Goal: Information Seeking & Learning: Understand process/instructions

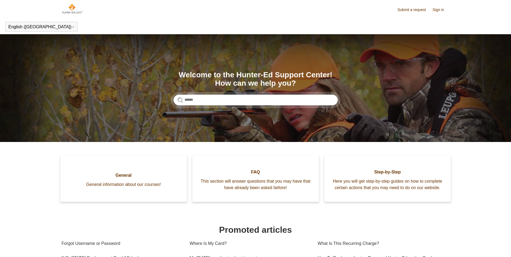
click at [440, 10] on link "Sign in" at bounding box center [441, 10] width 17 height 6
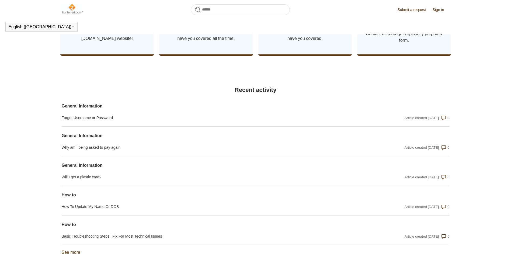
scroll to position [335, 0]
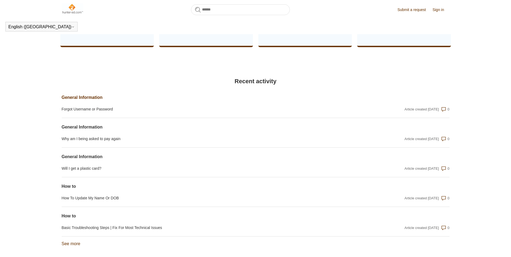
click at [99, 101] on link "General Information" at bounding box center [198, 97] width 272 height 6
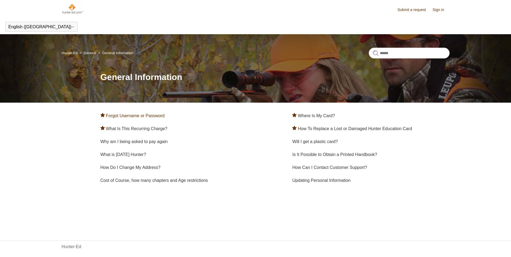
click at [141, 117] on link "Forgot Username or Password" at bounding box center [135, 115] width 59 height 5
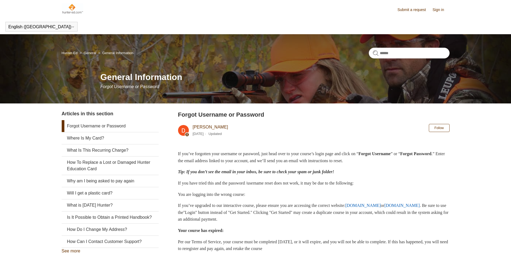
click at [436, 9] on link "Sign in" at bounding box center [441, 10] width 17 height 6
